Goal: Information Seeking & Learning: Find specific page/section

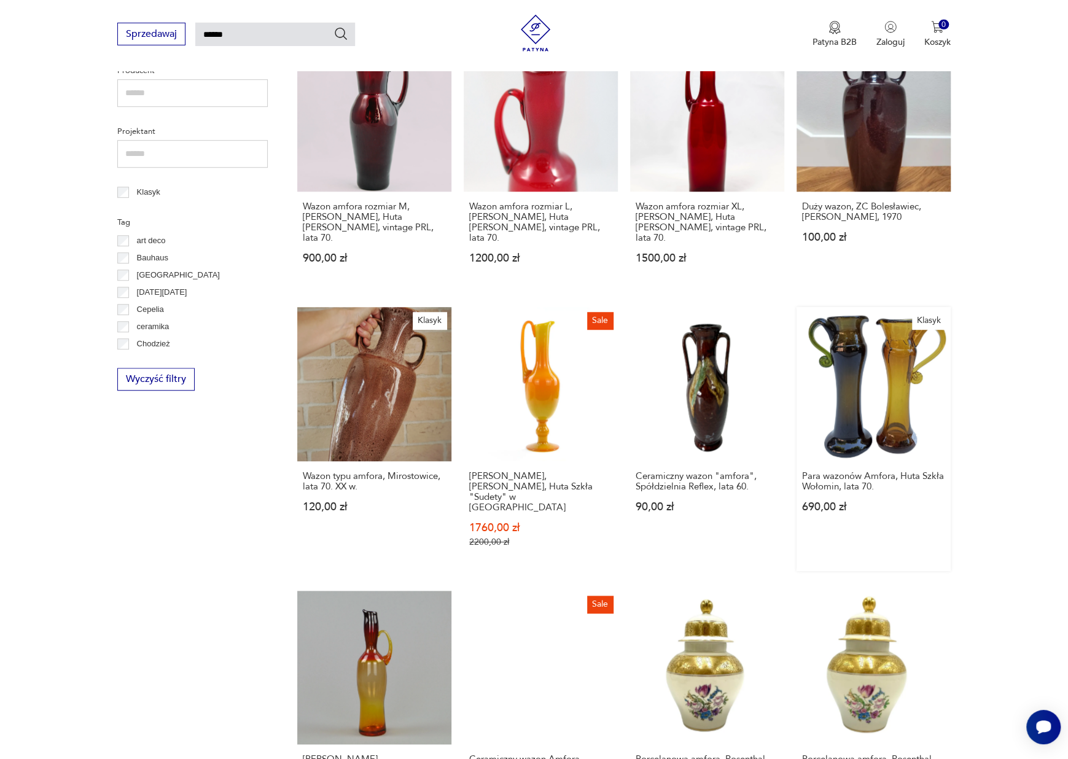
scroll to position [435, 0]
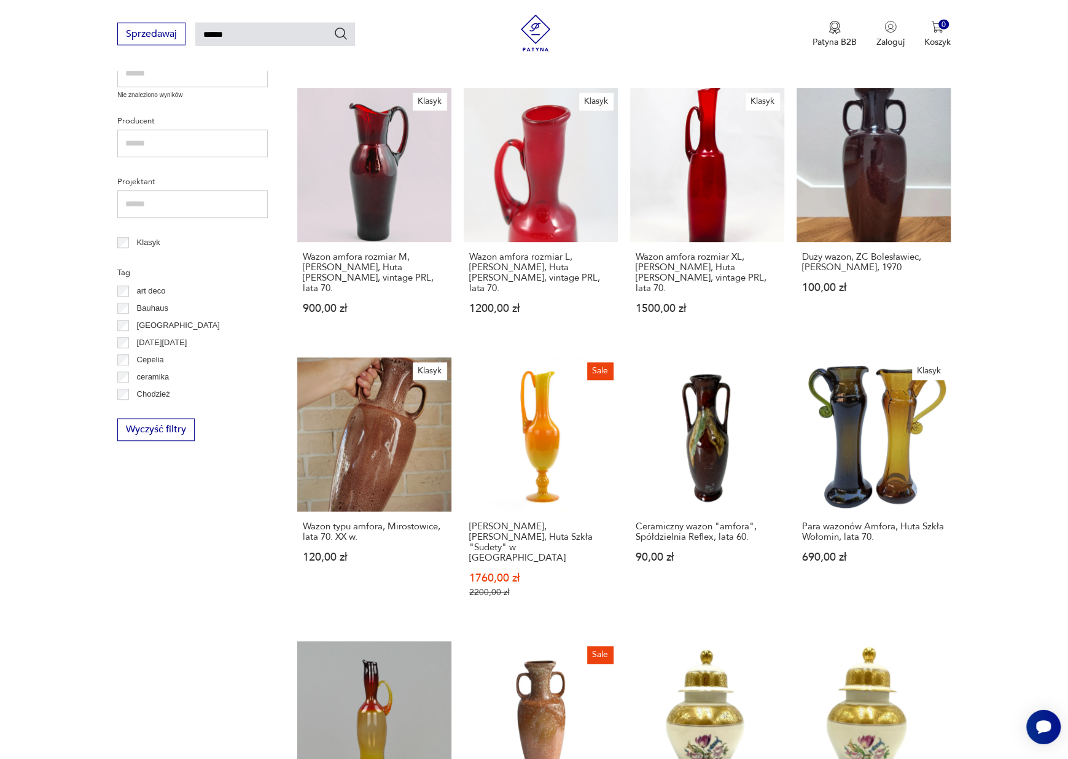
click at [988, 362] on section "Filtruj produkty Dekoracje (44) Cena MIN MAX OK Promocja Datowanie OK Kraj poch…" at bounding box center [534, 406] width 1068 height 1225
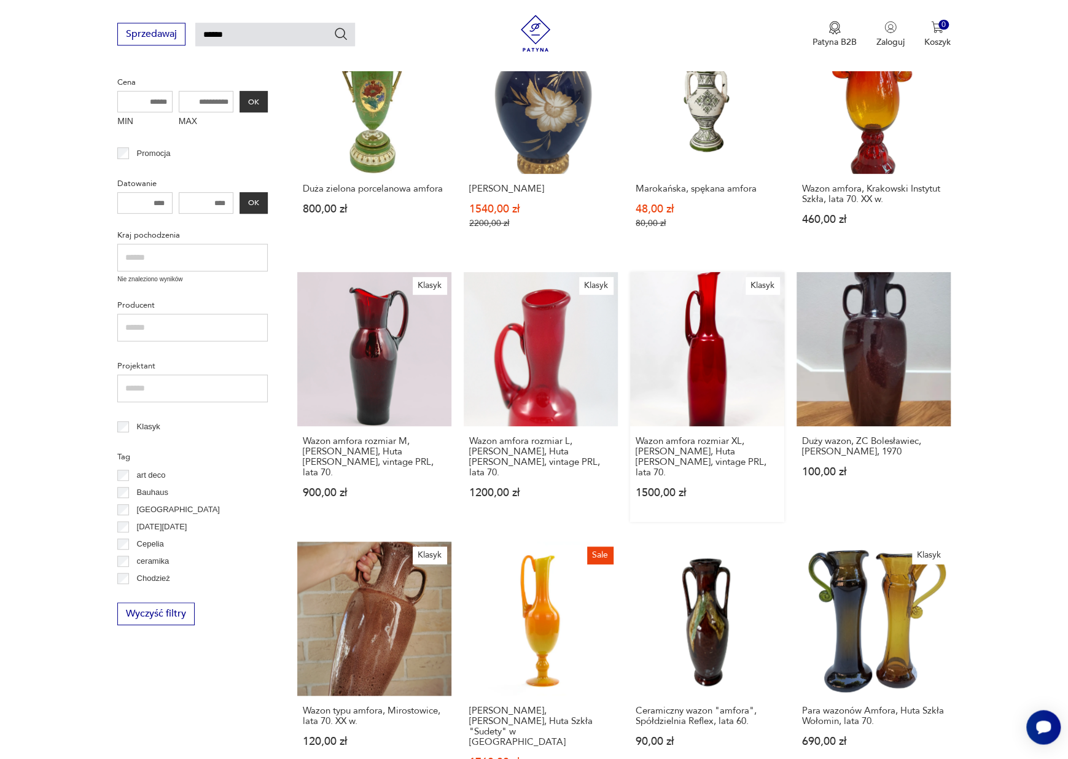
scroll to position [243, 0]
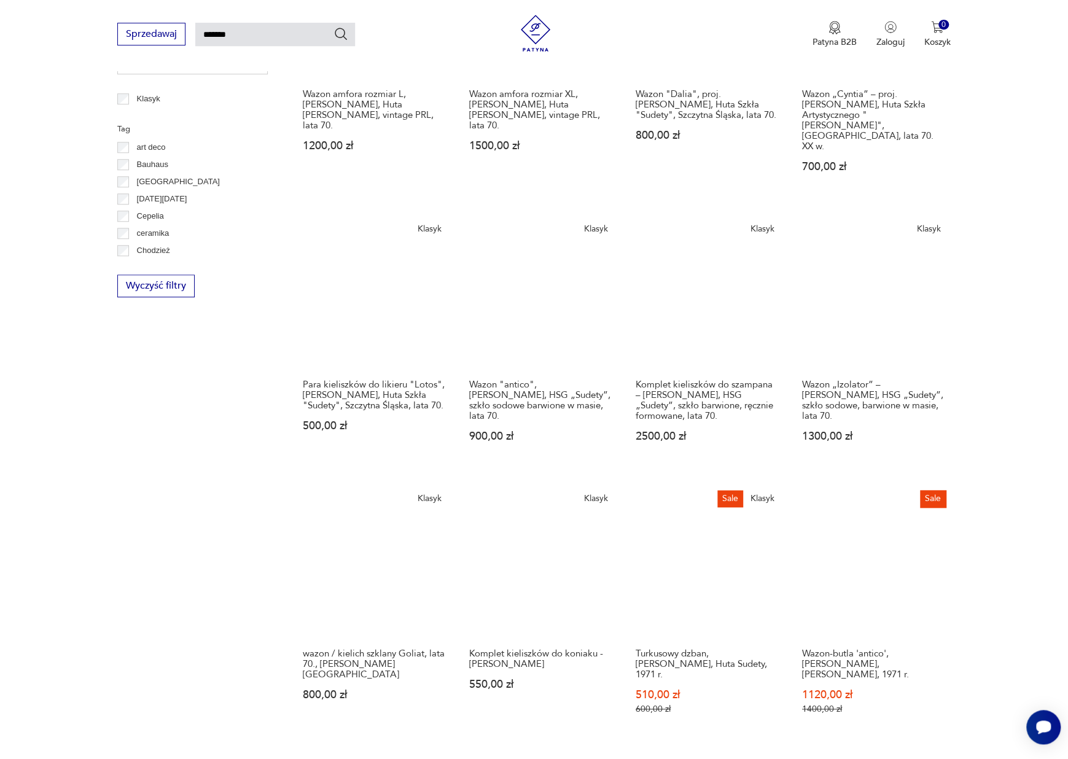
scroll to position [747, 0]
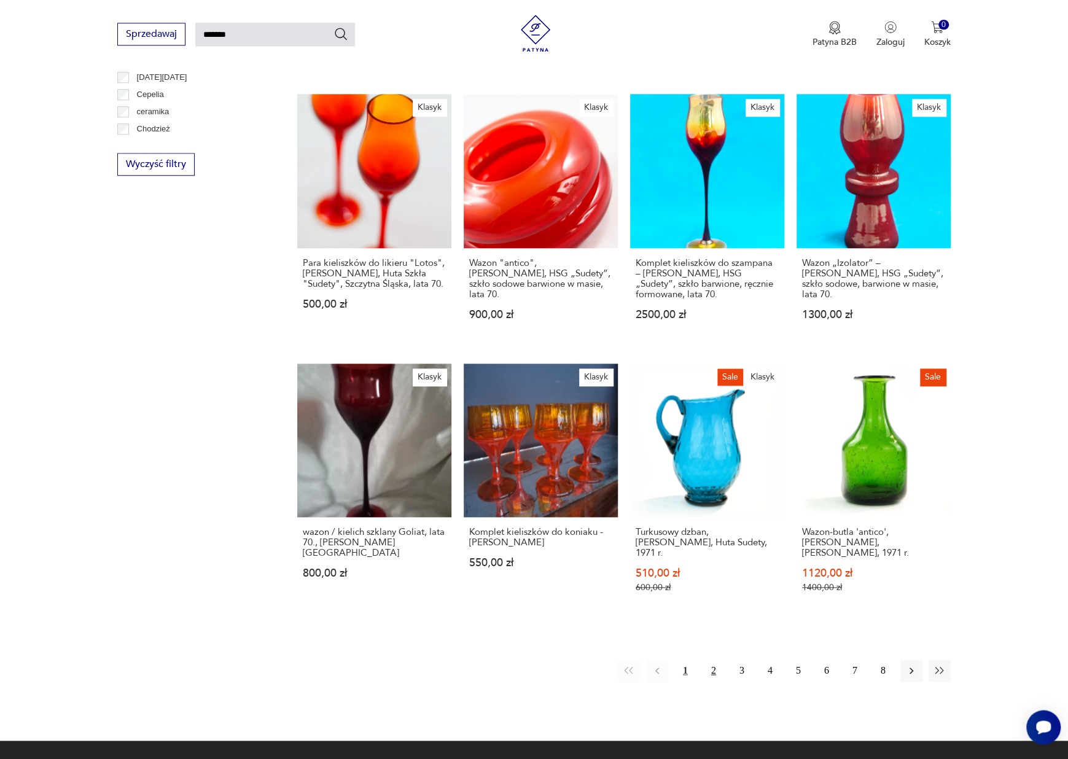
click at [711, 660] on button "2" at bounding box center [714, 671] width 22 height 22
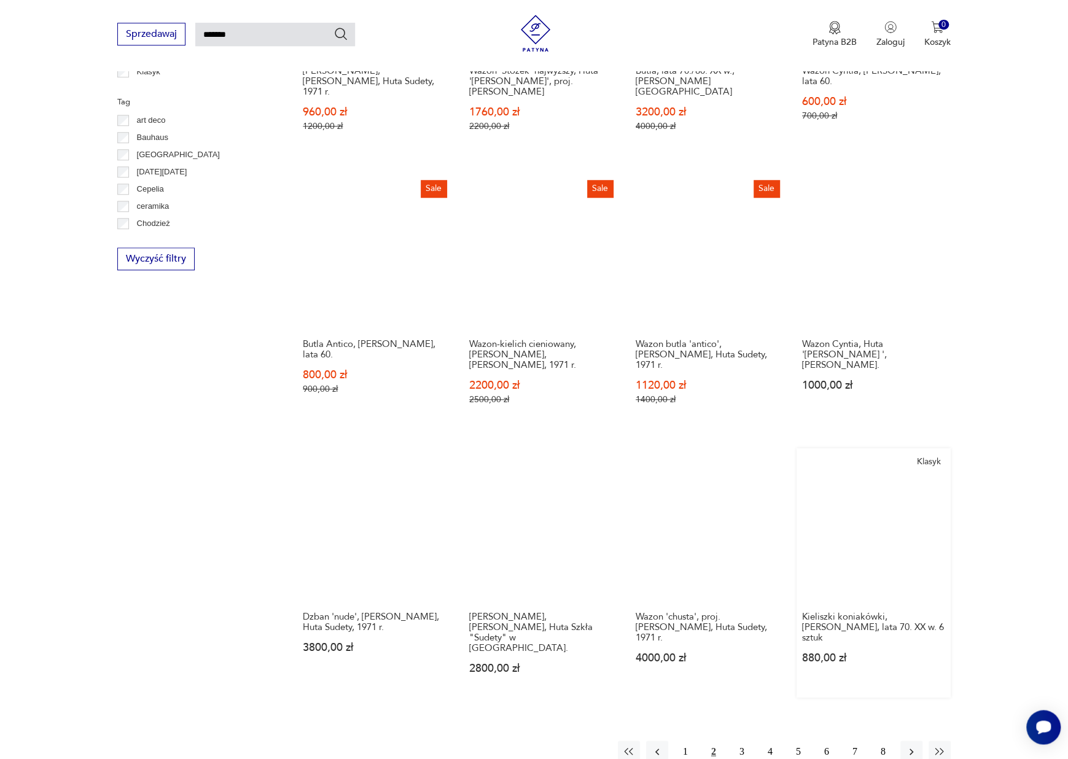
scroll to position [747, 0]
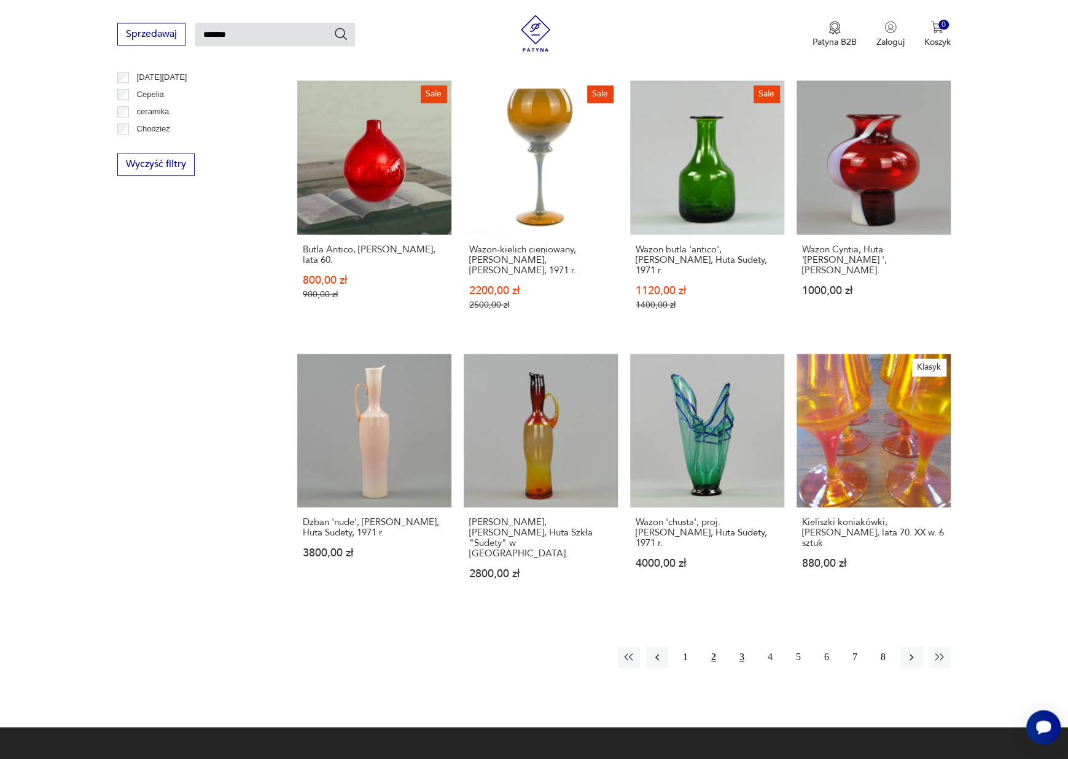
click at [738, 646] on button "3" at bounding box center [742, 657] width 22 height 22
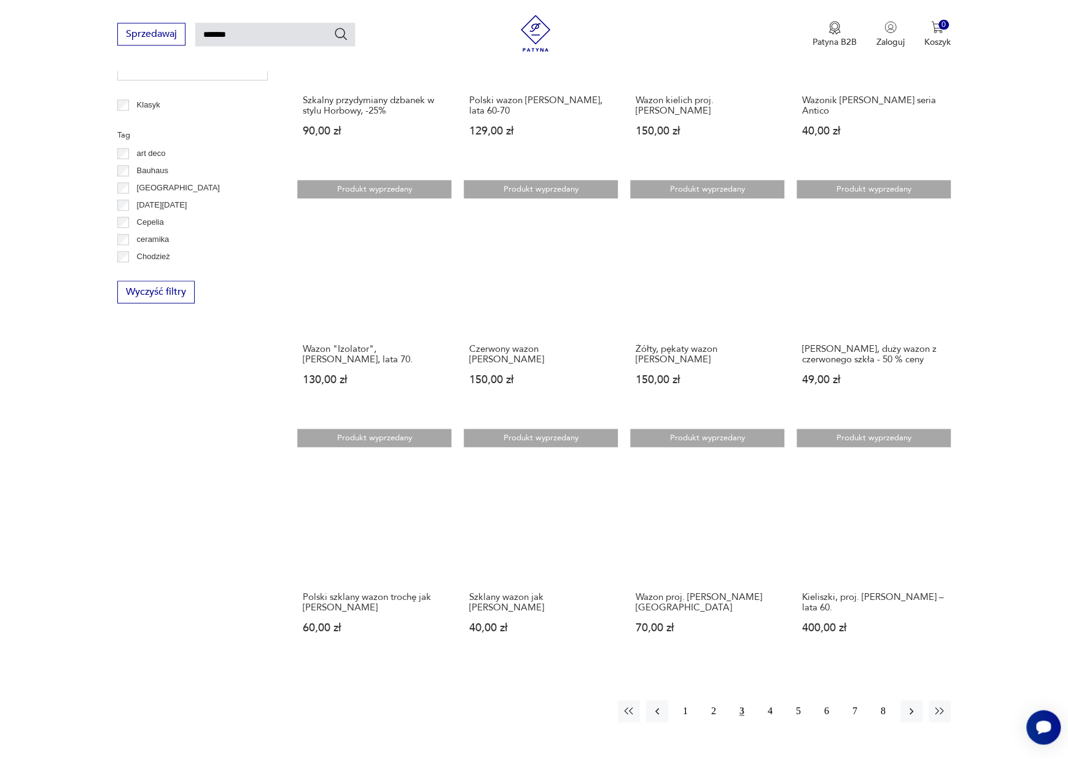
scroll to position [747, 0]
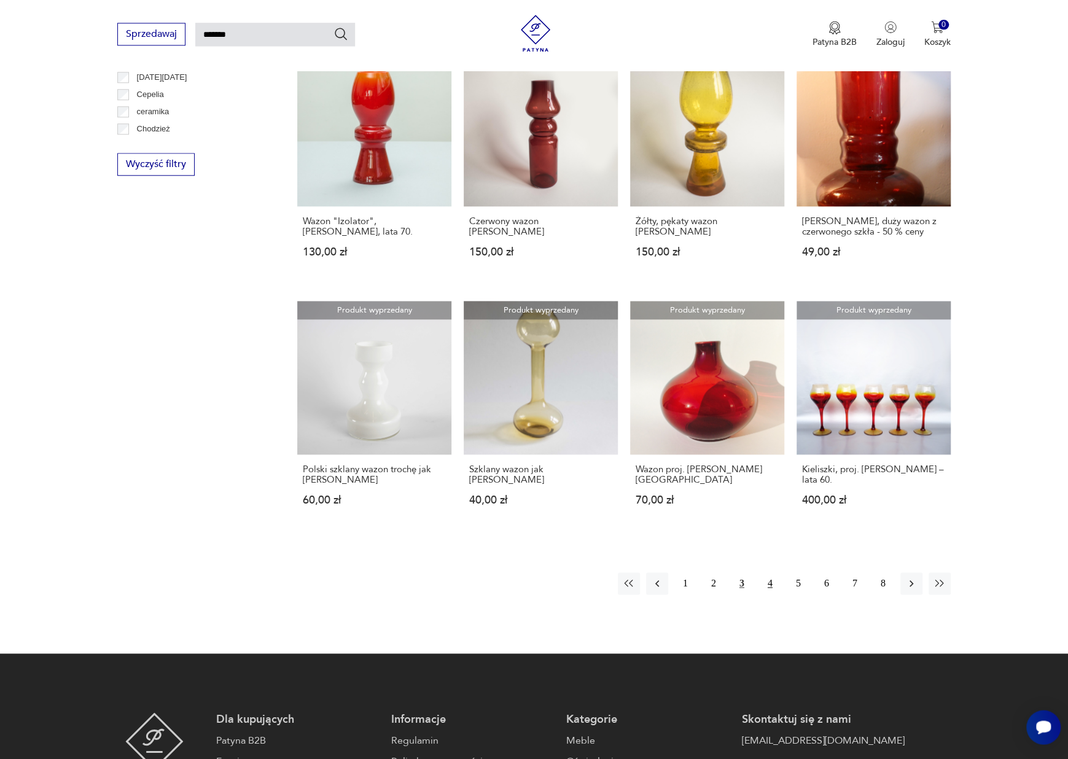
click at [767, 573] on button "4" at bounding box center [770, 584] width 22 height 22
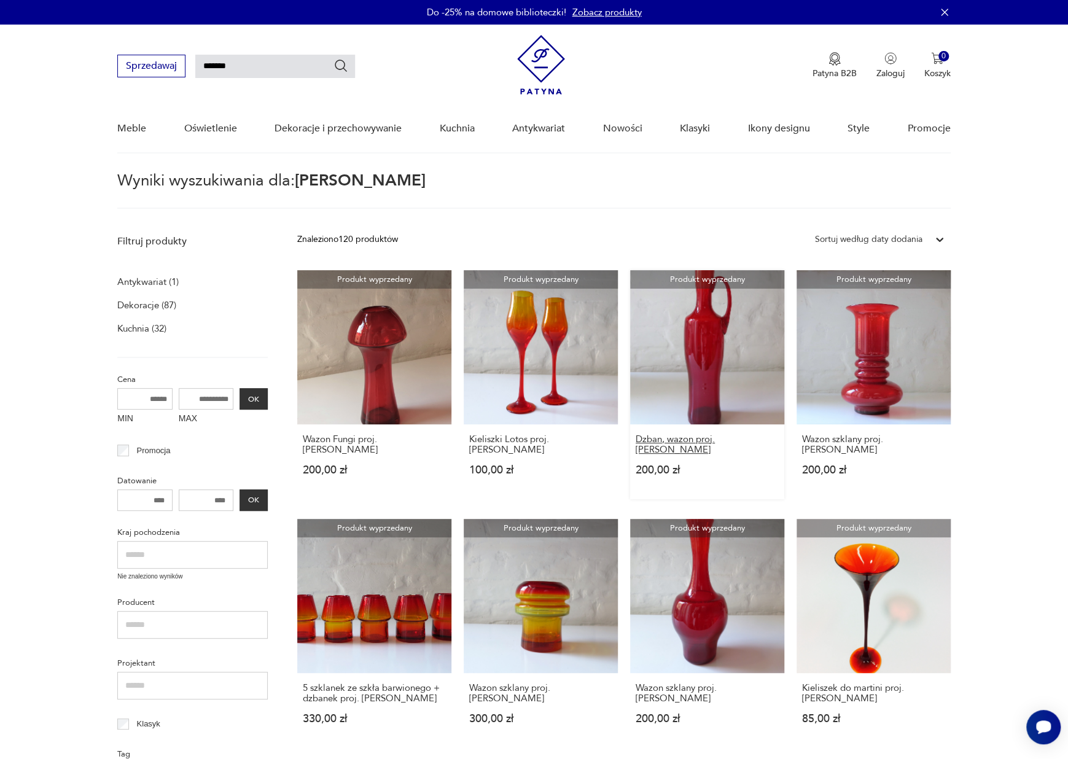
click at [674, 440] on h3 "Dzban, wazon proj. Zbigniew Horbowy" at bounding box center [707, 444] width 143 height 21
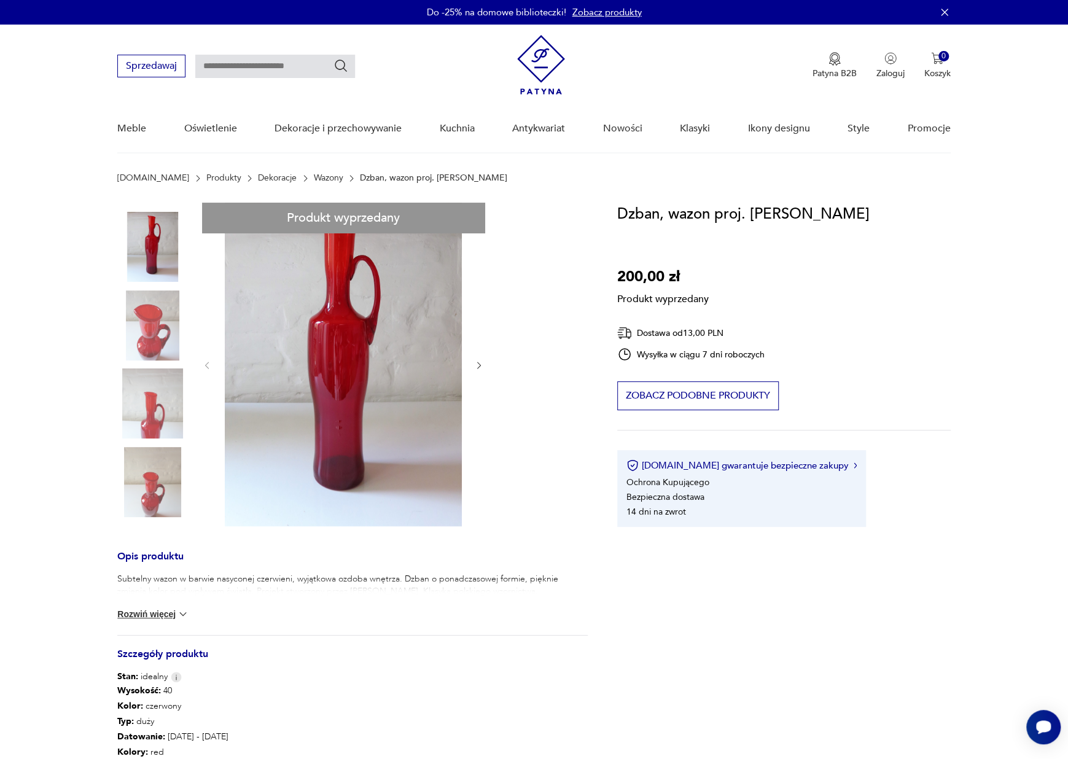
click at [157, 254] on div "Produkt wyprzedany Opis produktu Subtelny wazon w barwie nasyconej czerwieni, w…" at bounding box center [352, 547] width 471 height 688
type input "*******"
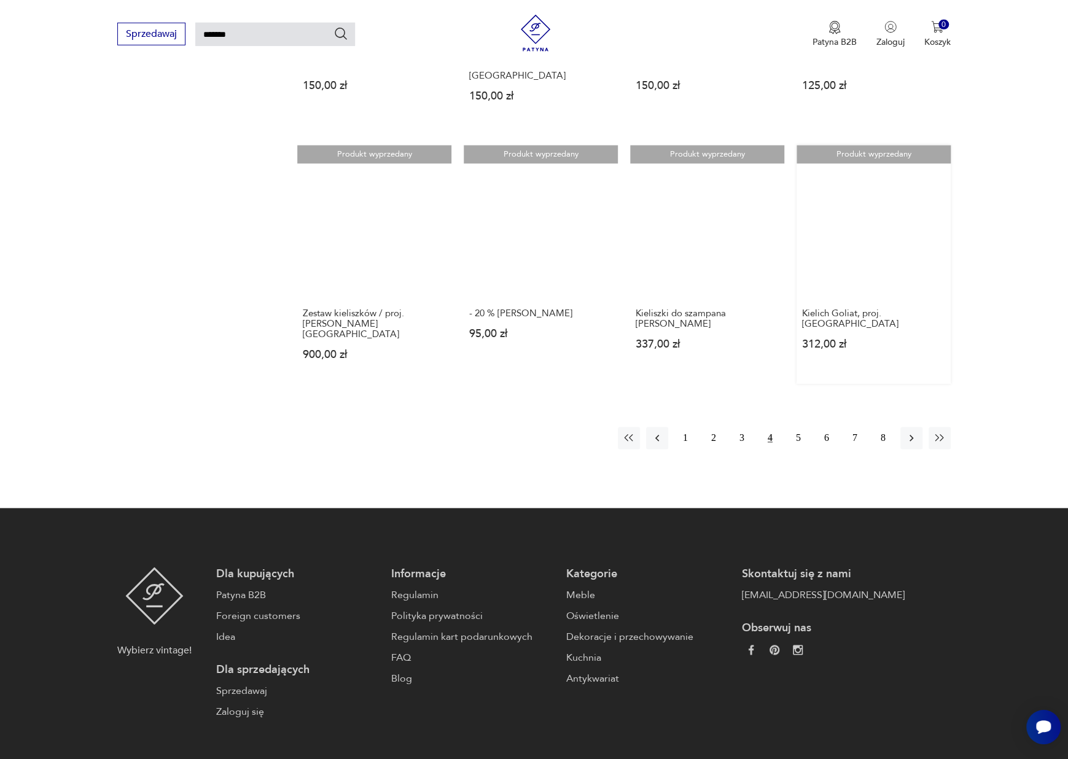
scroll to position [894, 0]
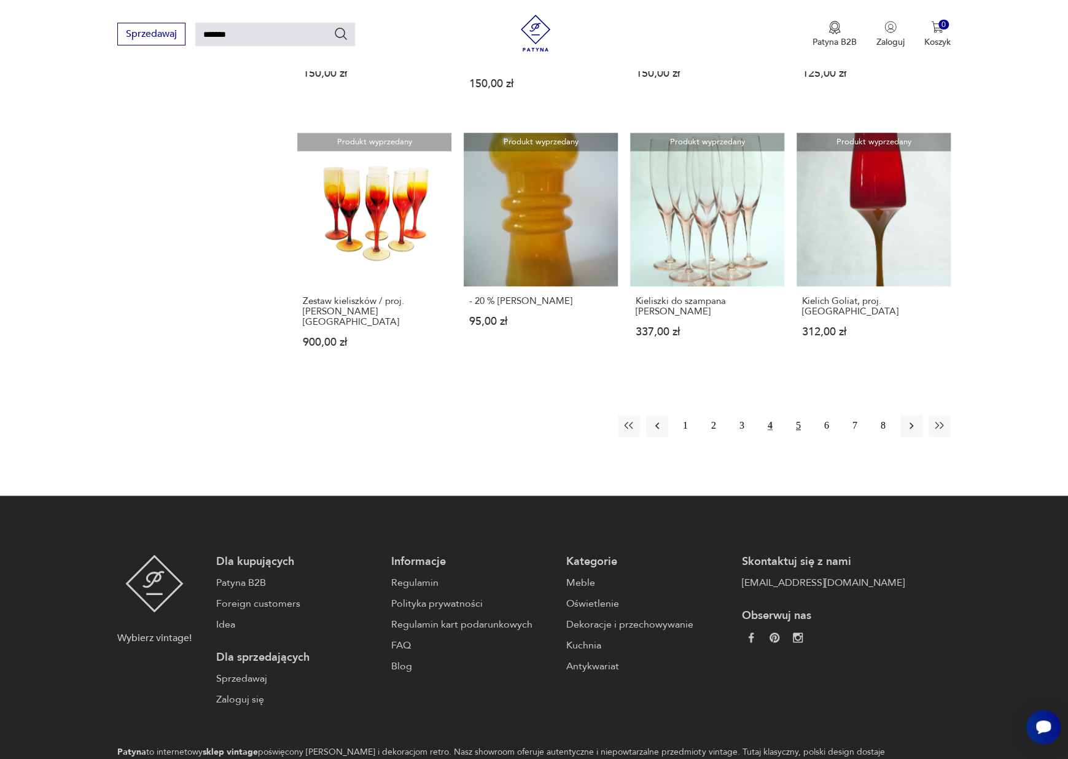
click at [797, 415] on button "5" at bounding box center [799, 426] width 22 height 22
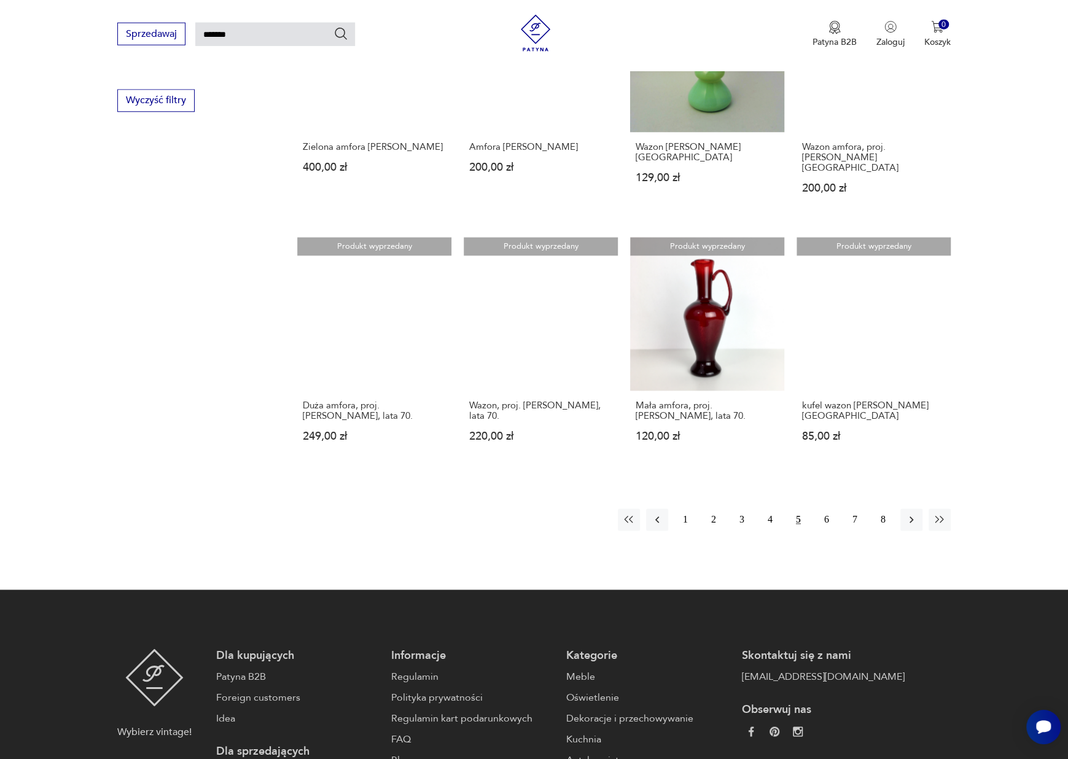
scroll to position [811, 0]
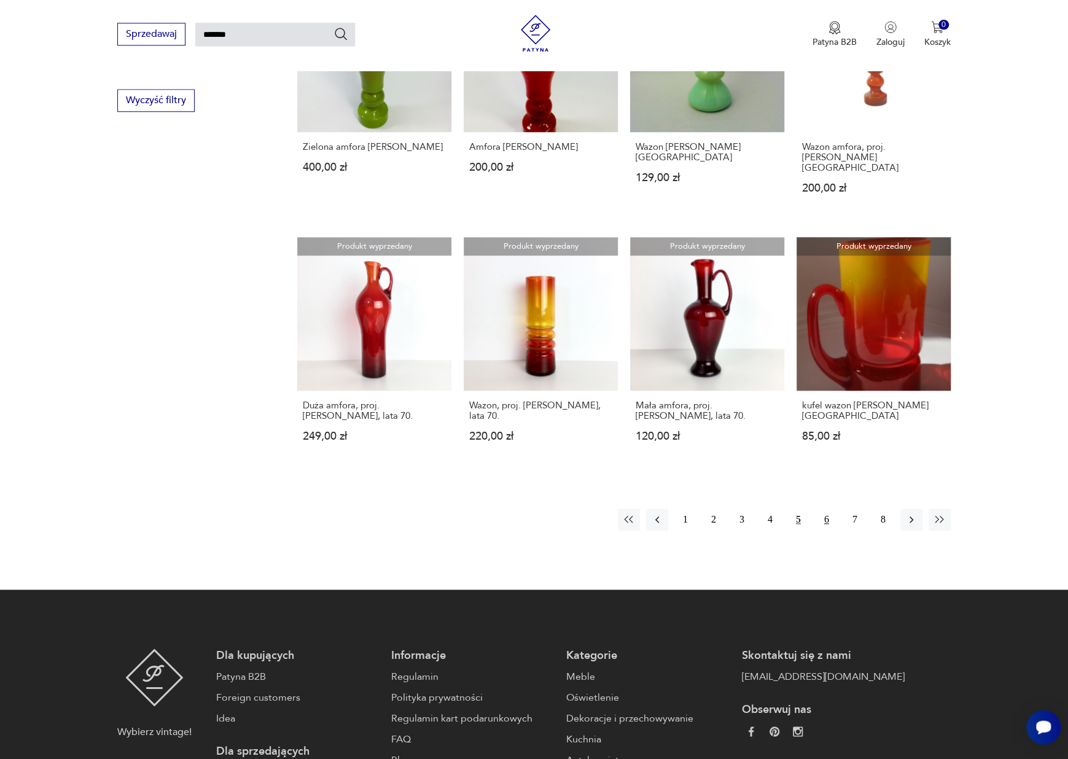
click at [827, 509] on button "6" at bounding box center [827, 520] width 22 height 22
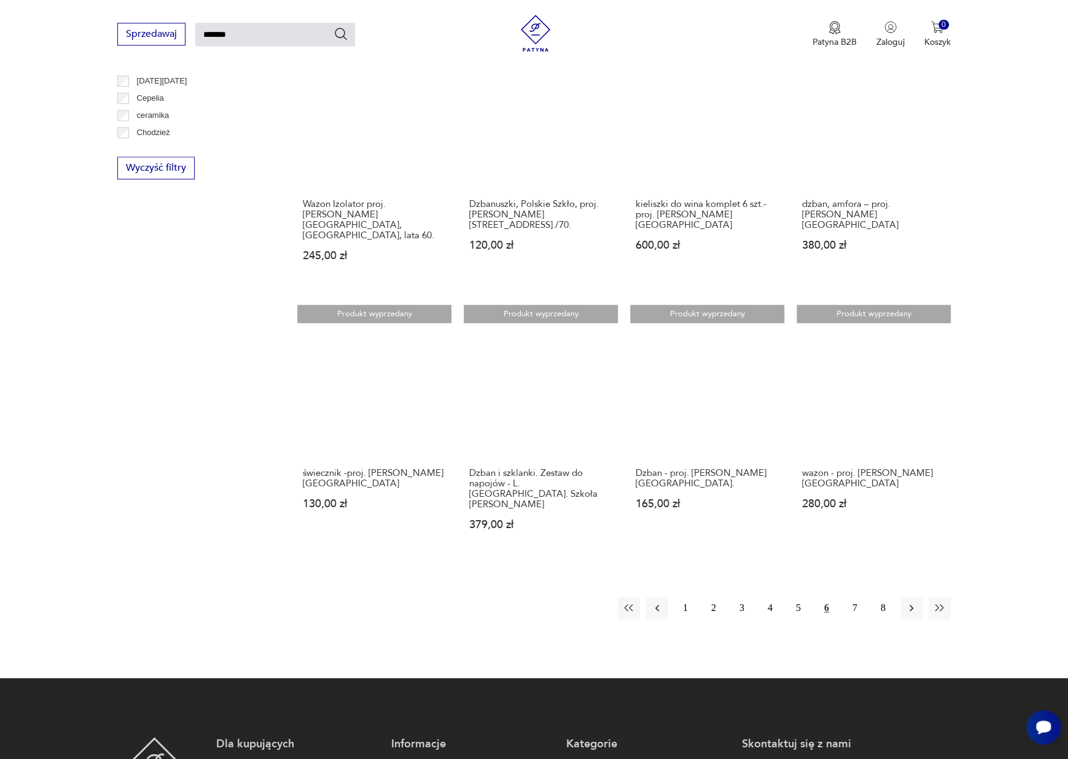
scroll to position [811, 0]
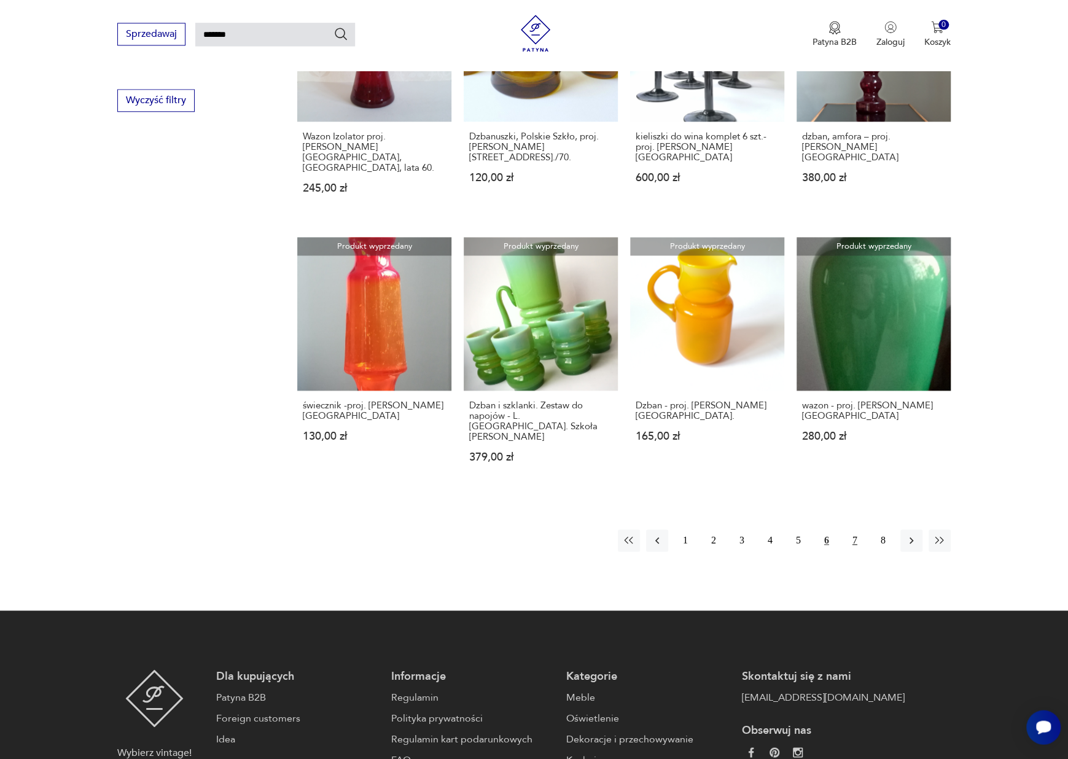
click at [851, 530] on button "7" at bounding box center [855, 541] width 22 height 22
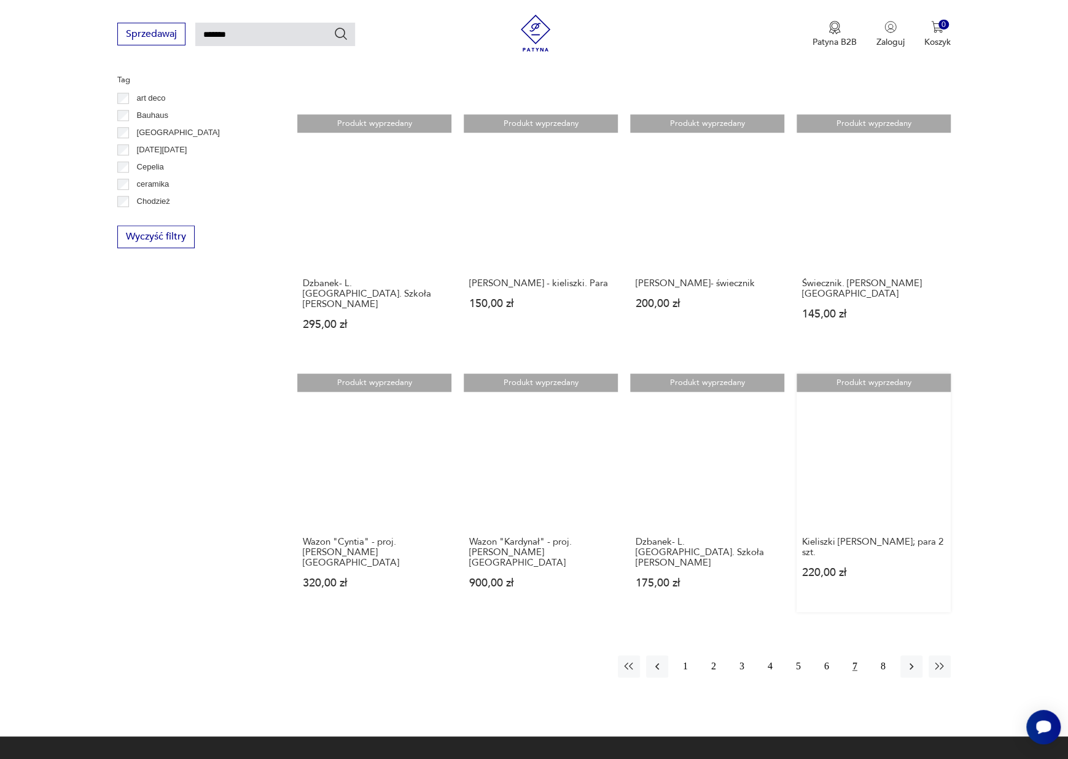
scroll to position [746, 0]
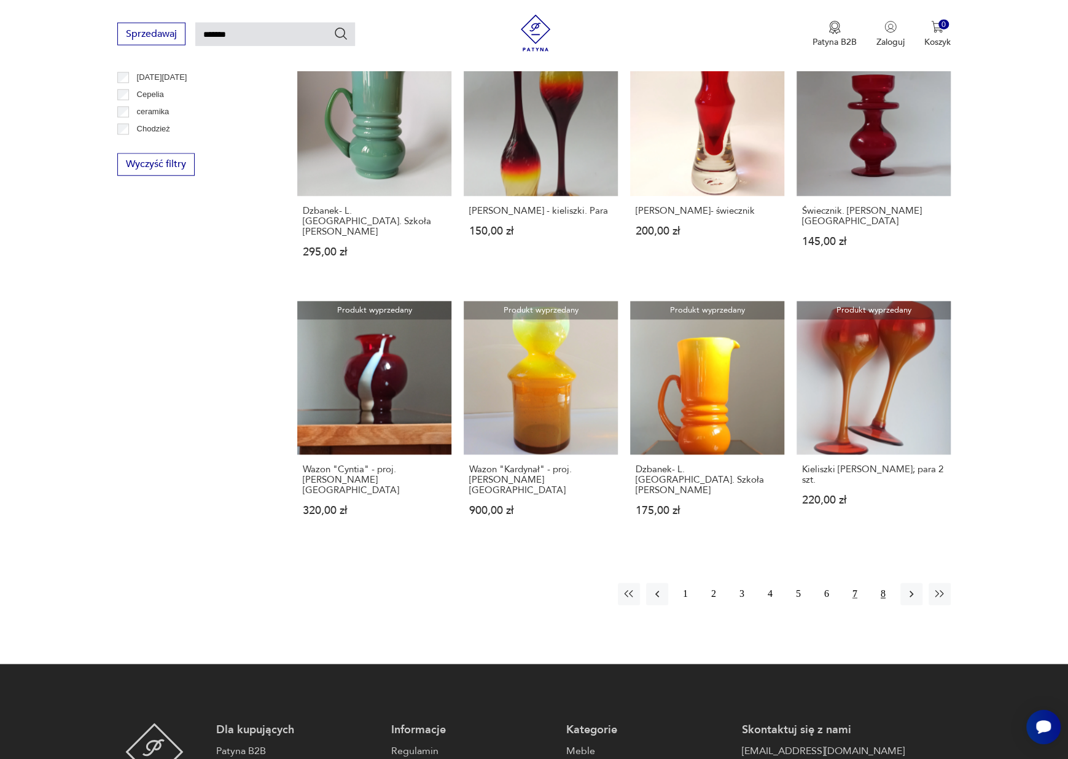
click at [882, 584] on button "8" at bounding box center [883, 595] width 22 height 22
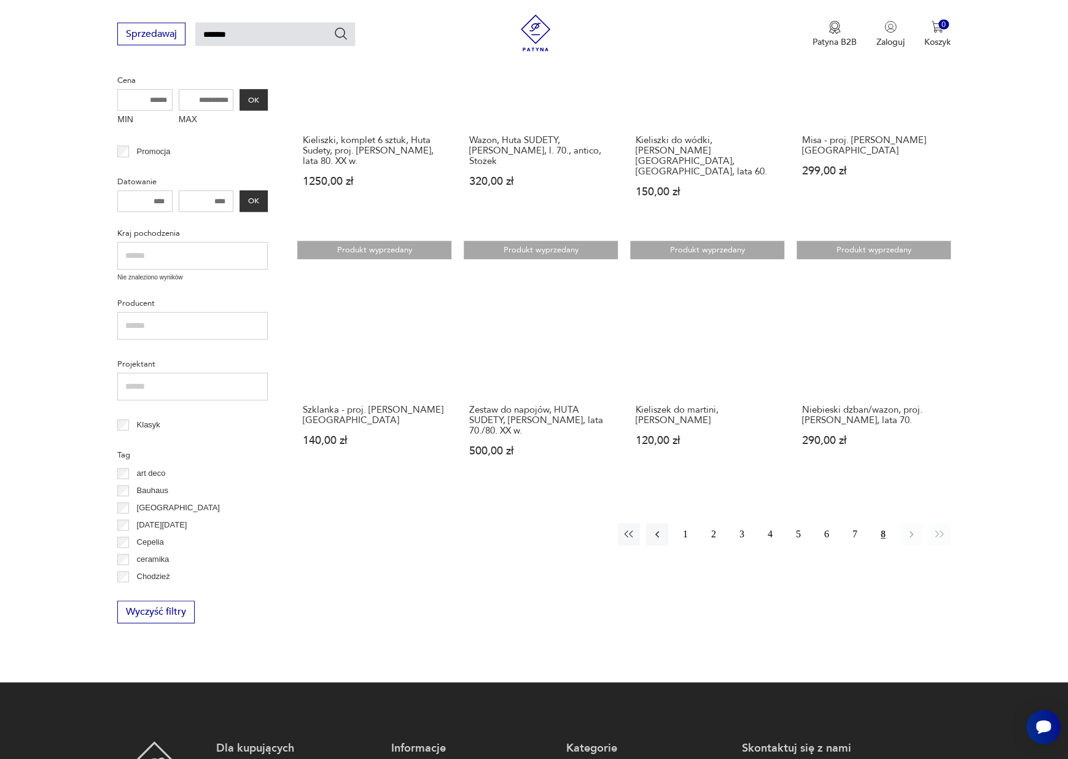
scroll to position [300, 0]
